Goal: Check status: Check status

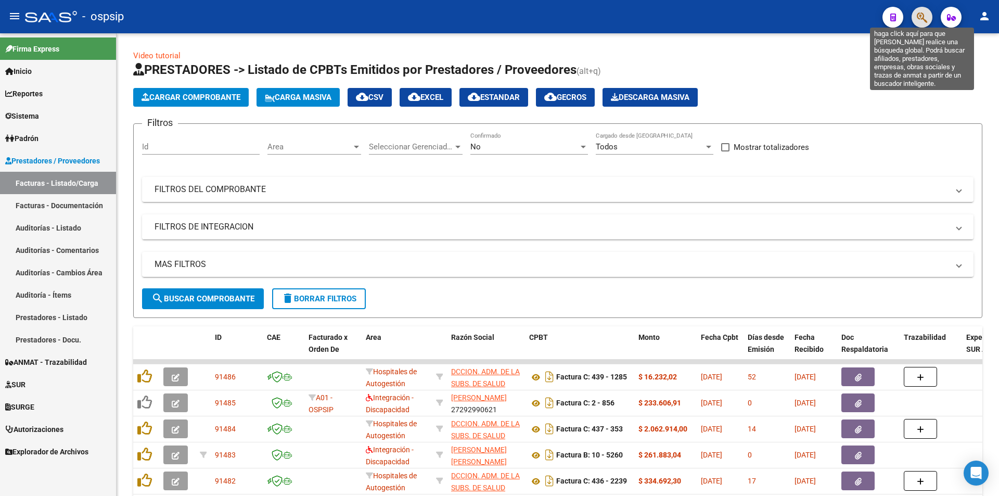
click at [929, 14] on button "button" at bounding box center [922, 17] width 21 height 21
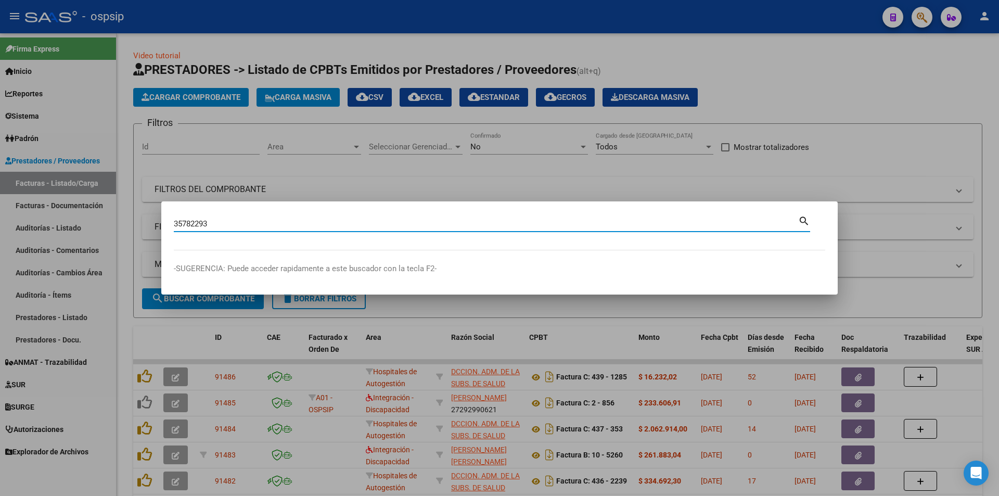
type input "35782293"
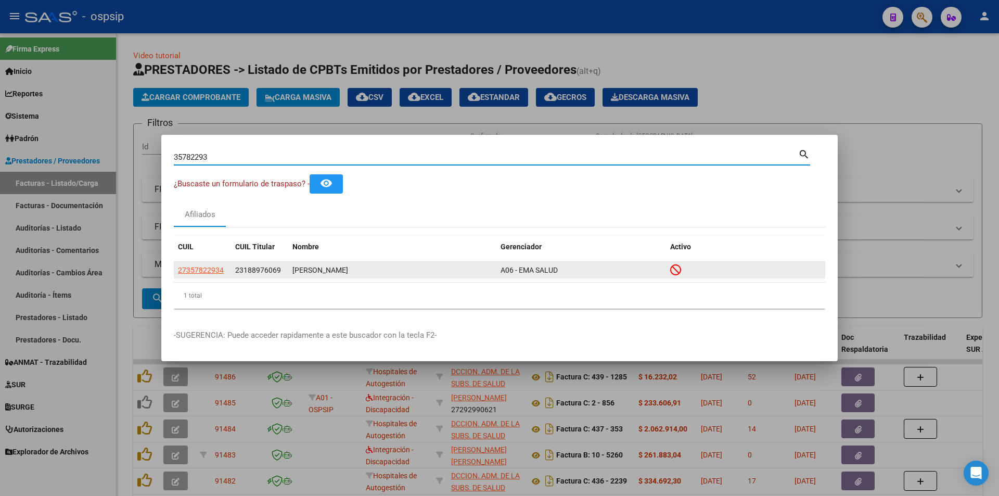
click at [204, 275] on app-link-go-to "27357822934" at bounding box center [201, 270] width 46 height 12
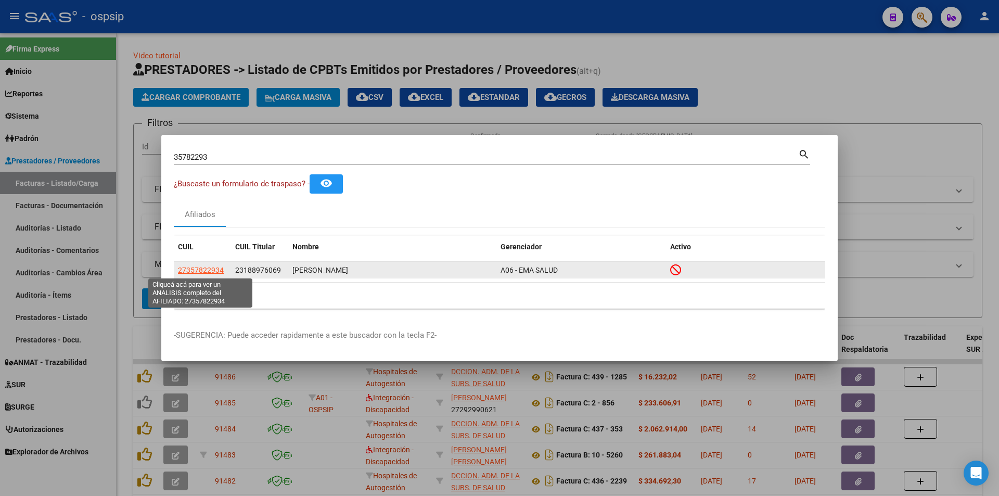
click at [202, 270] on span "27357822934" at bounding box center [201, 270] width 46 height 8
type textarea "27357822934"
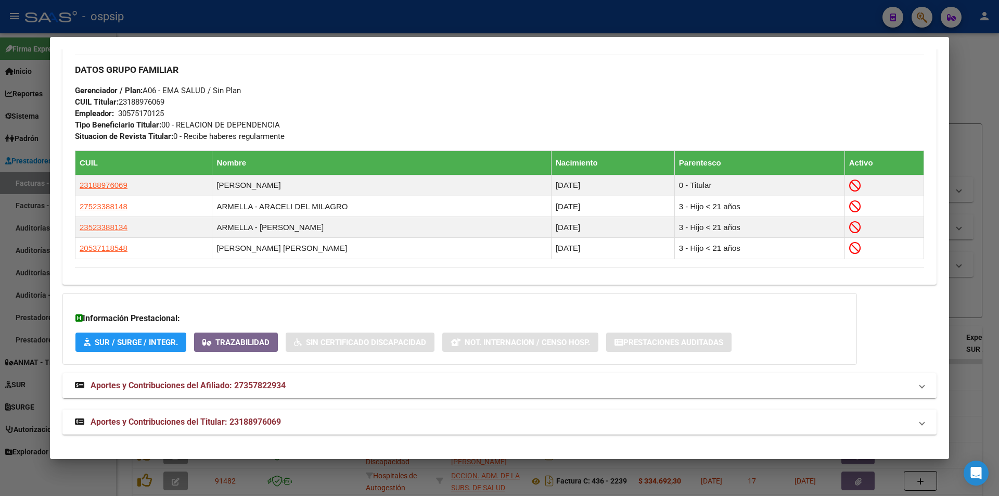
click at [132, 423] on span "Aportes y Contribuciones del Titular: 23188976069" at bounding box center [186, 422] width 191 height 10
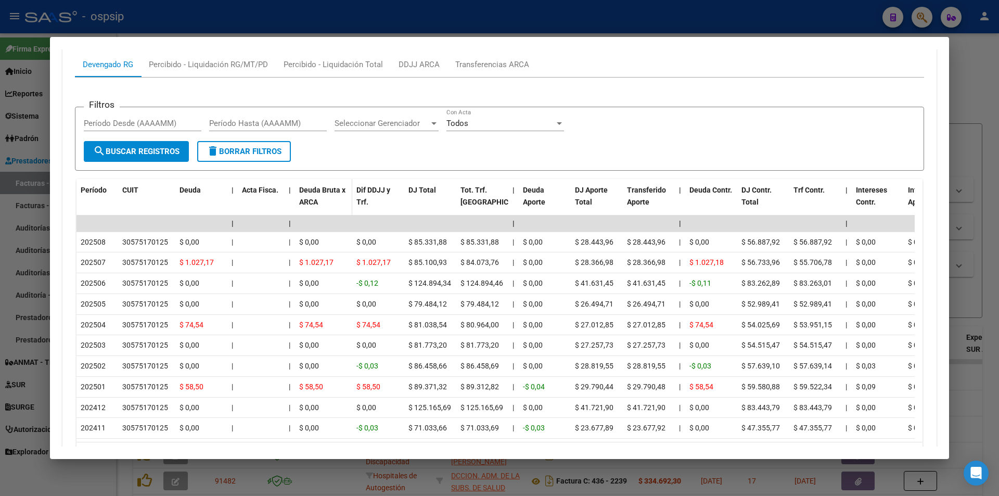
scroll to position [922, 0]
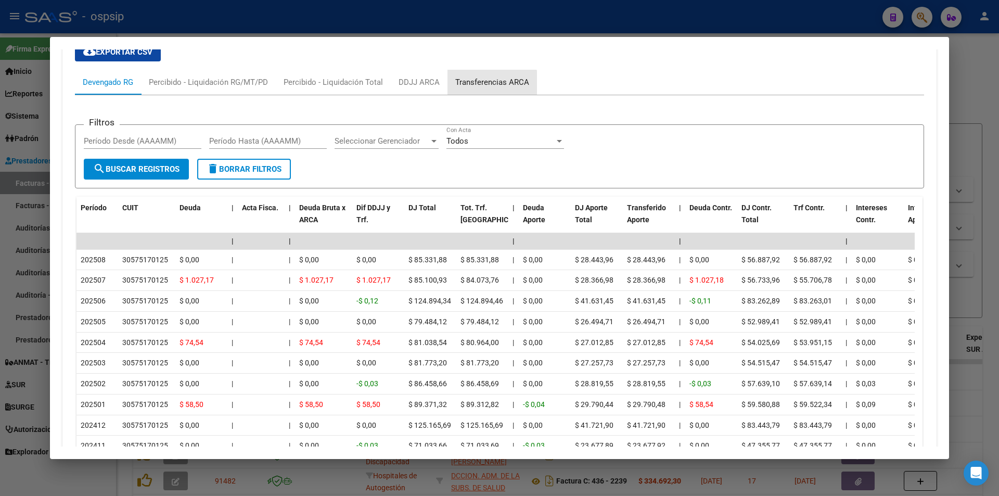
click at [477, 84] on div "Transferencias ARCA" at bounding box center [492, 82] width 74 height 11
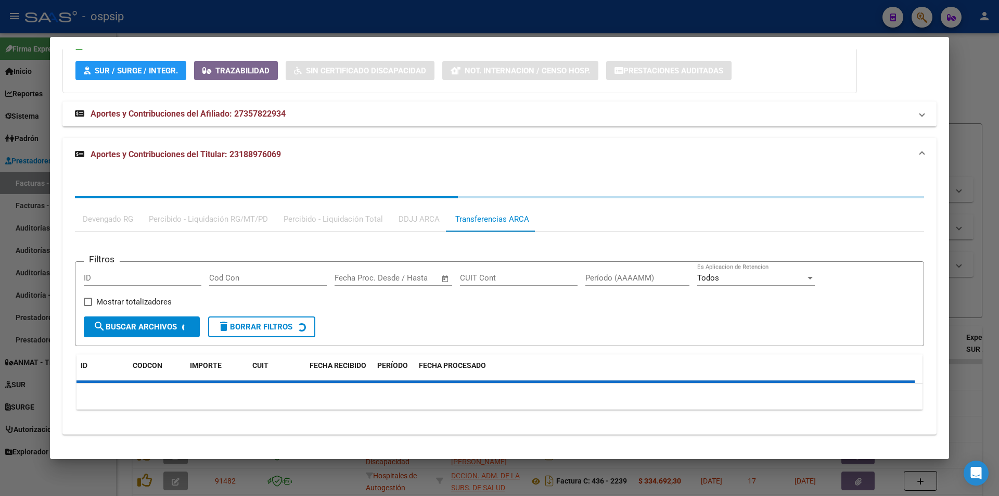
scroll to position [816, 0]
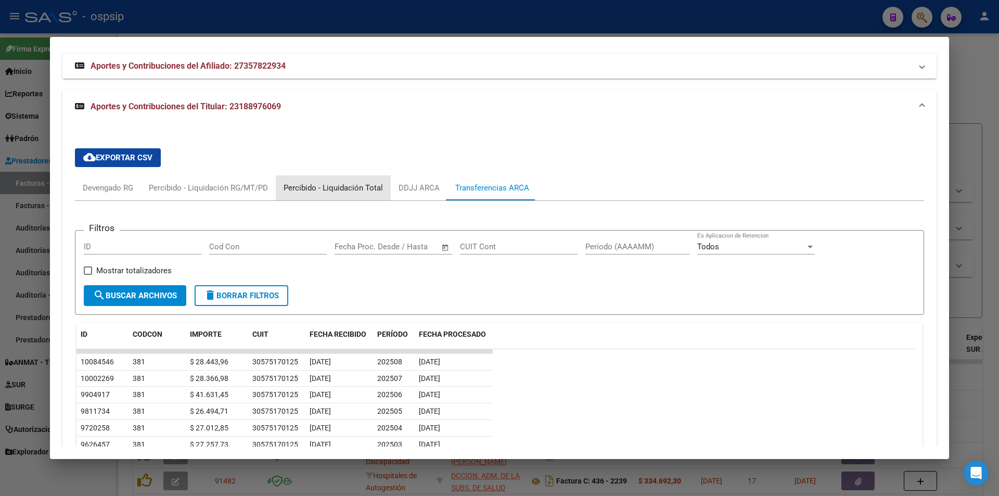
click at [340, 191] on div "Percibido - Liquidación Total" at bounding box center [333, 187] width 99 height 11
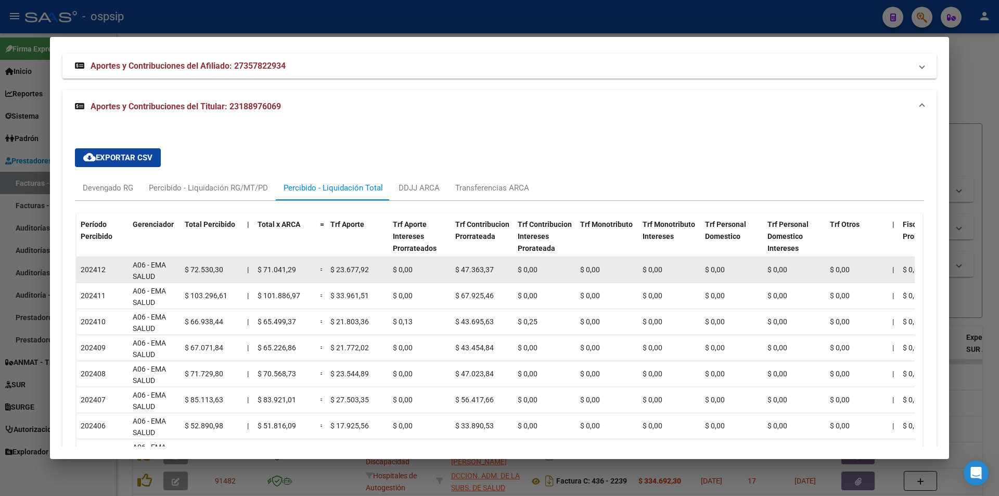
click at [491, 271] on span "$ 47.363,37" at bounding box center [474, 269] width 39 height 8
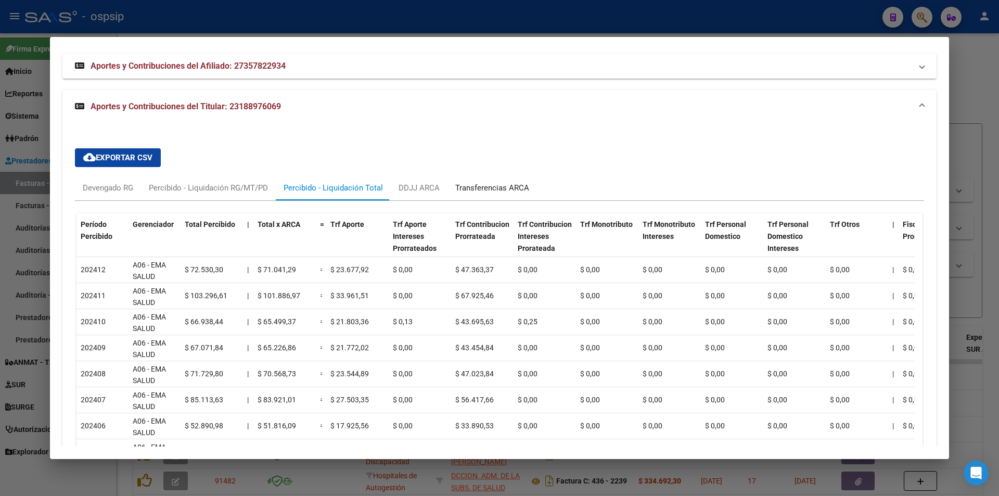
click at [477, 187] on div "Transferencias ARCA" at bounding box center [492, 187] width 74 height 11
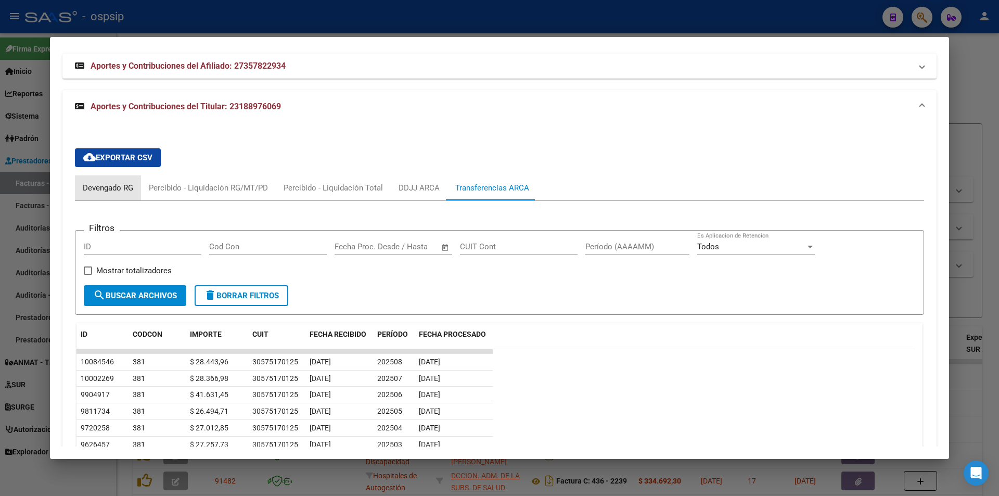
click at [124, 185] on div "Devengado RG" at bounding box center [108, 187] width 50 height 11
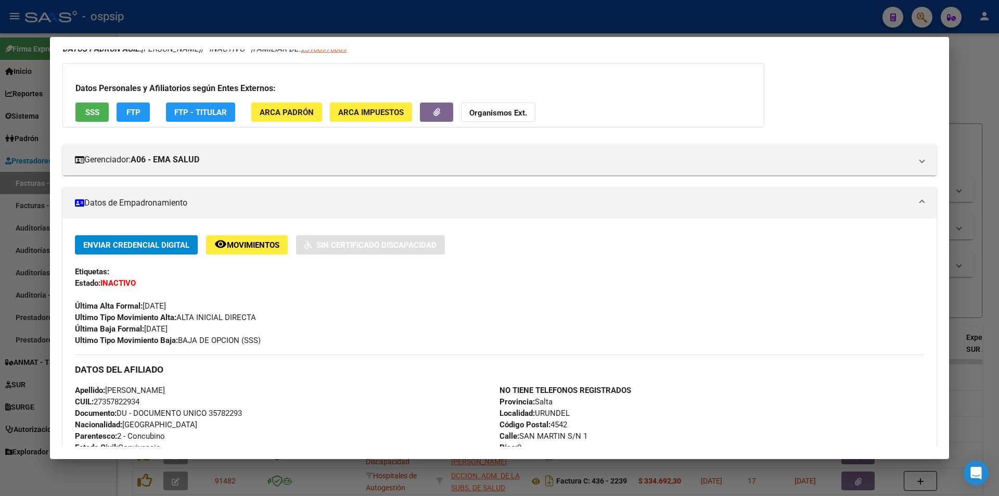
scroll to position [0, 0]
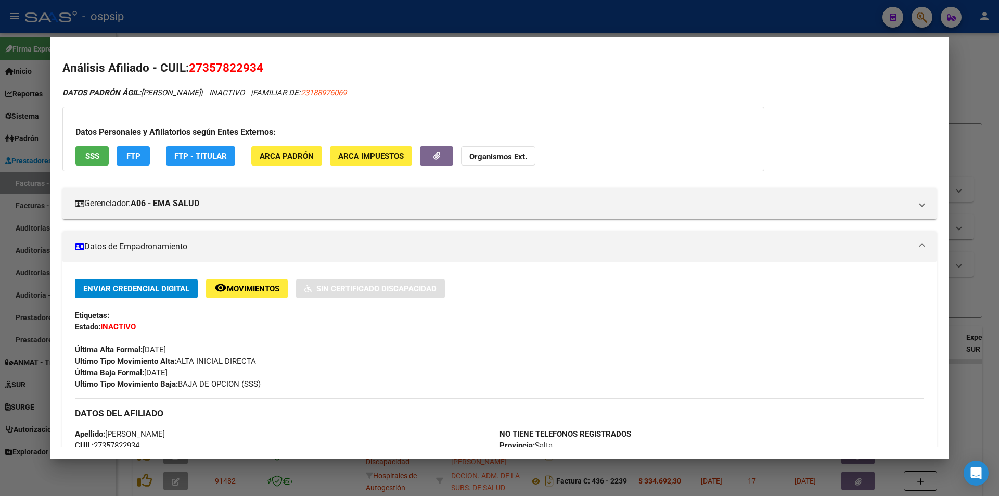
click at [0, 47] on div at bounding box center [499, 248] width 999 height 496
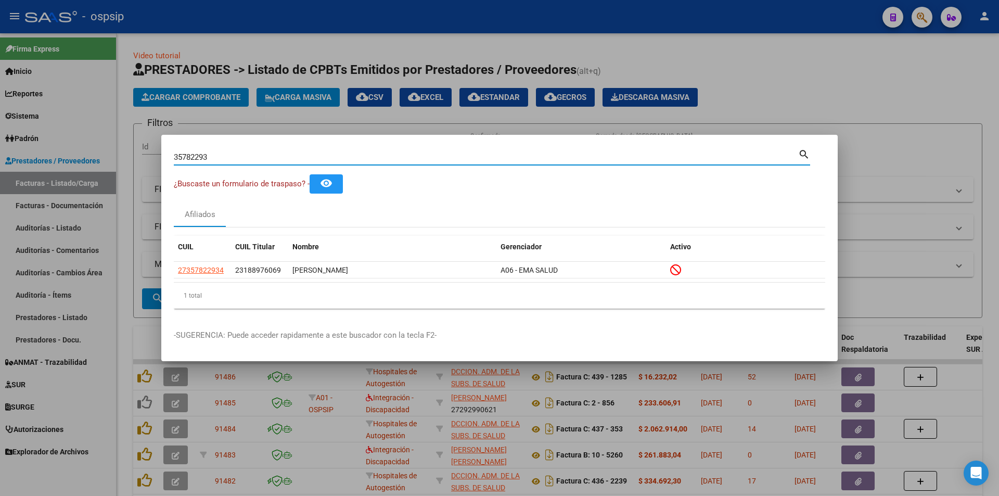
click at [349, 153] on input "35782293" at bounding box center [486, 157] width 625 height 9
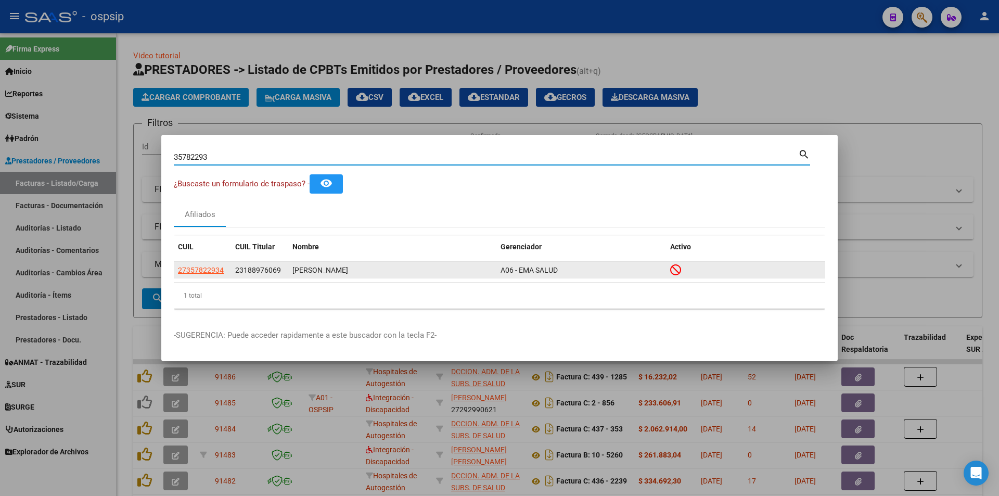
click at [204, 273] on span "27357822934" at bounding box center [201, 270] width 46 height 8
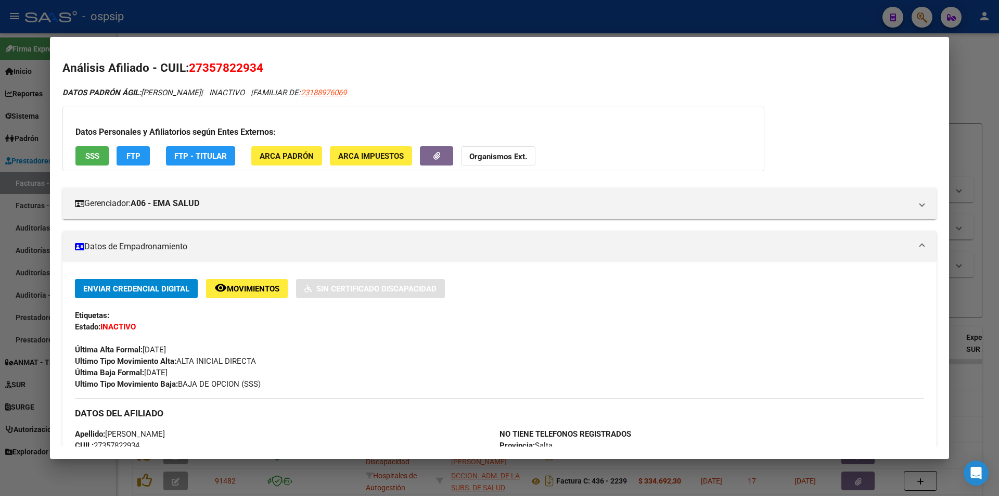
click at [97, 158] on span "SSS" at bounding box center [92, 155] width 14 height 9
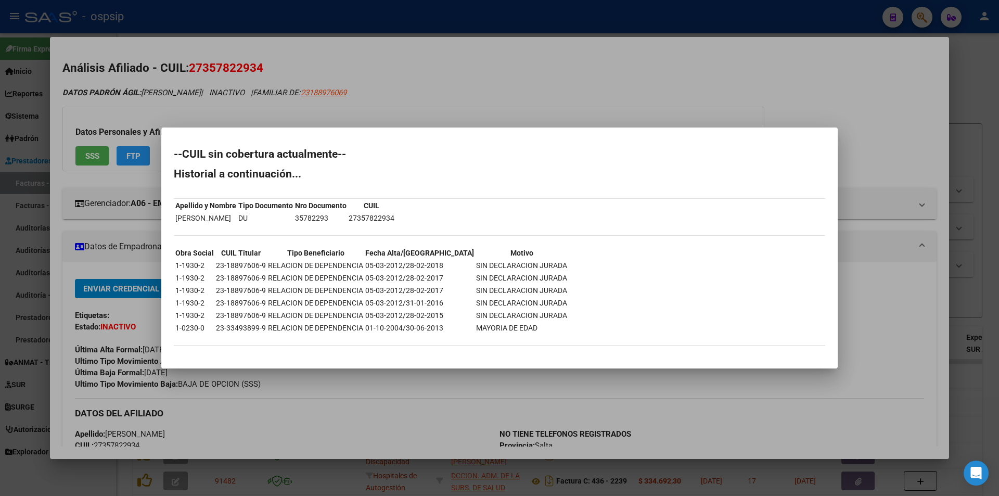
click at [345, 83] on div at bounding box center [499, 248] width 999 height 496
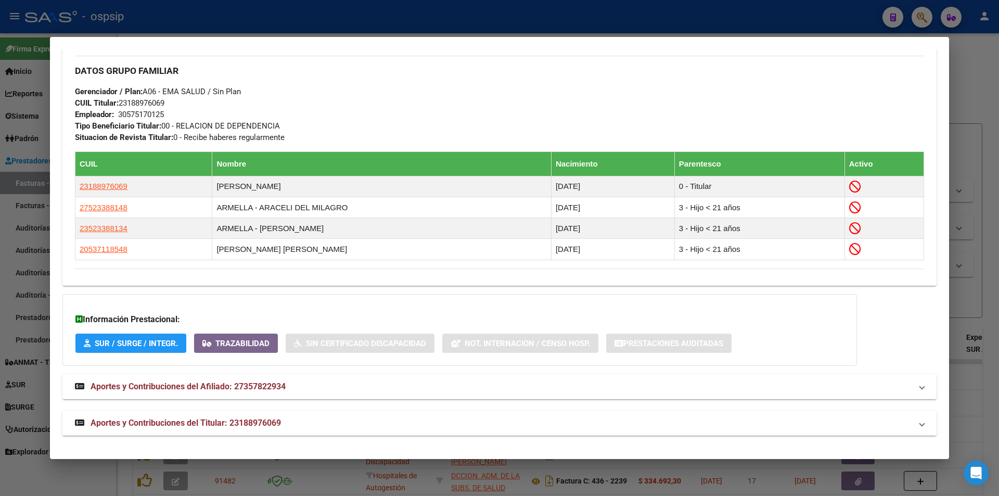
scroll to position [497, 0]
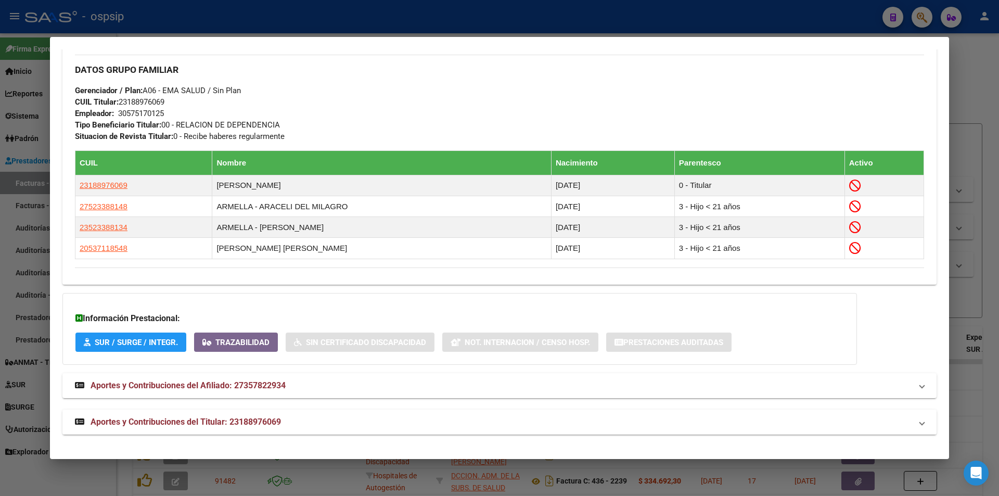
click at [130, 411] on mat-expansion-panel-header "Aportes y Contribuciones del Titular: 23188976069" at bounding box center [499, 422] width 874 height 25
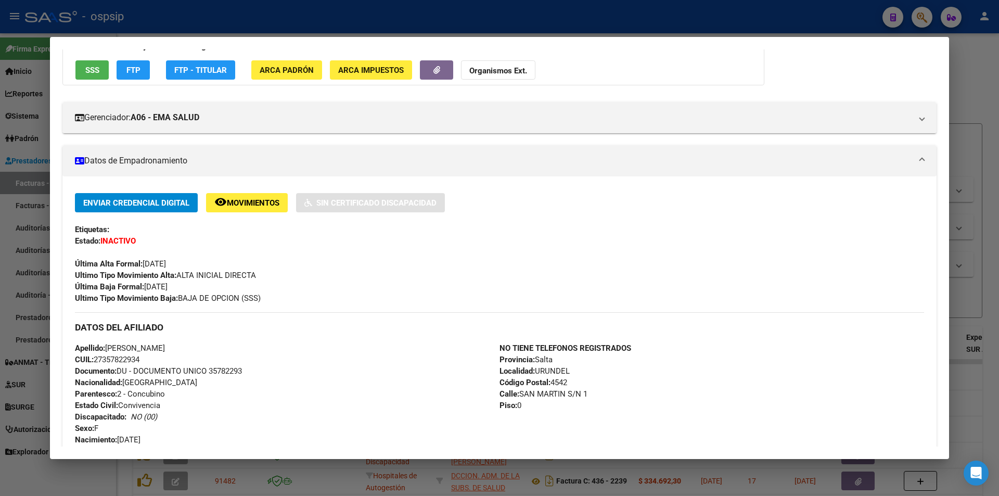
scroll to position [0, 0]
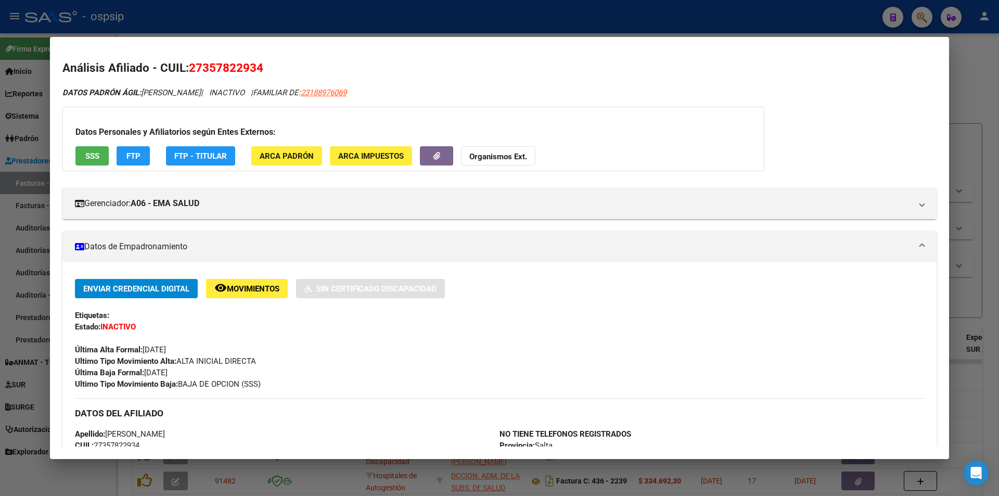
click at [367, 36] on div at bounding box center [499, 248] width 999 height 496
